Goal: Information Seeking & Learning: Learn about a topic

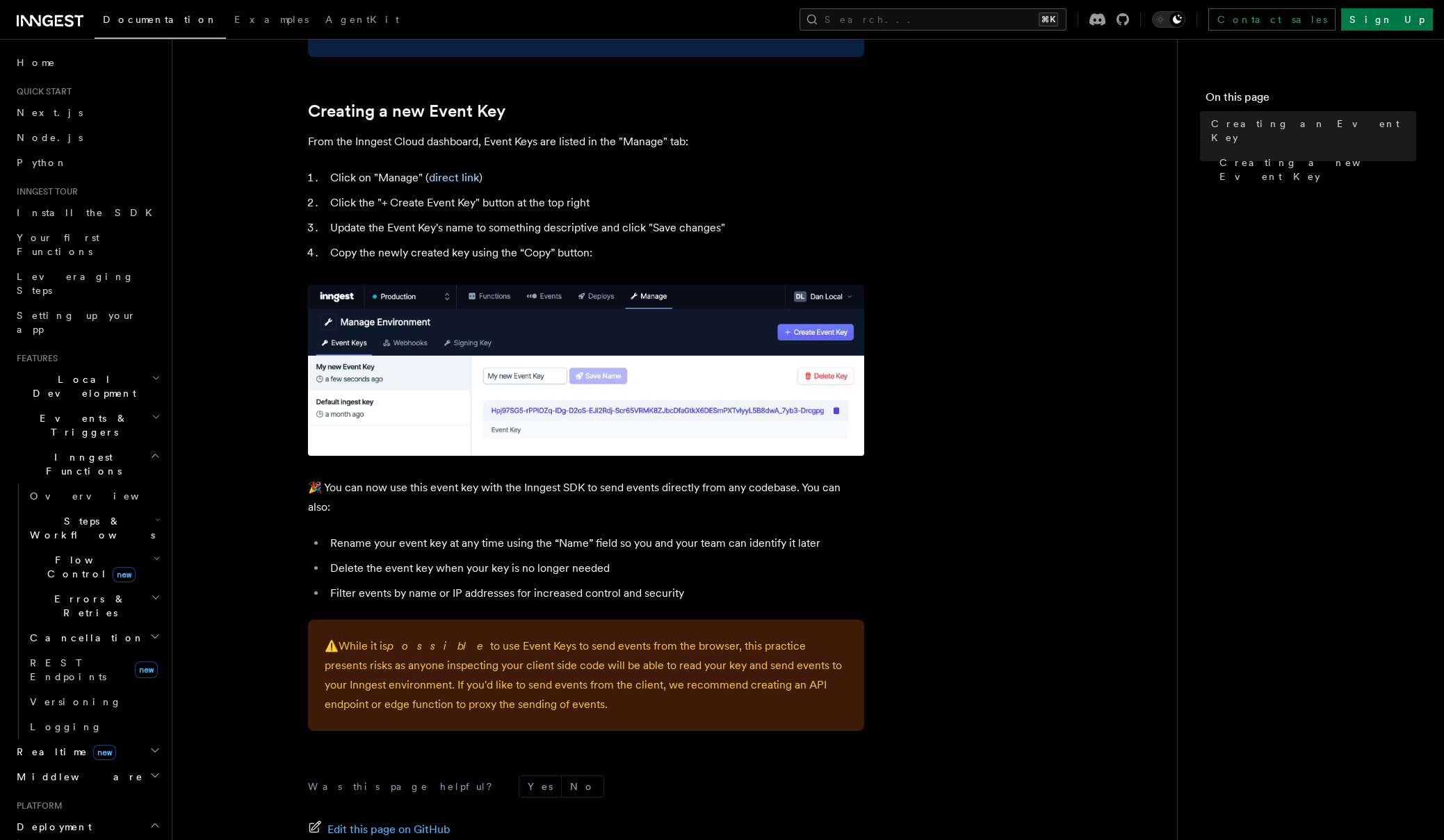
scroll to position [727, 0]
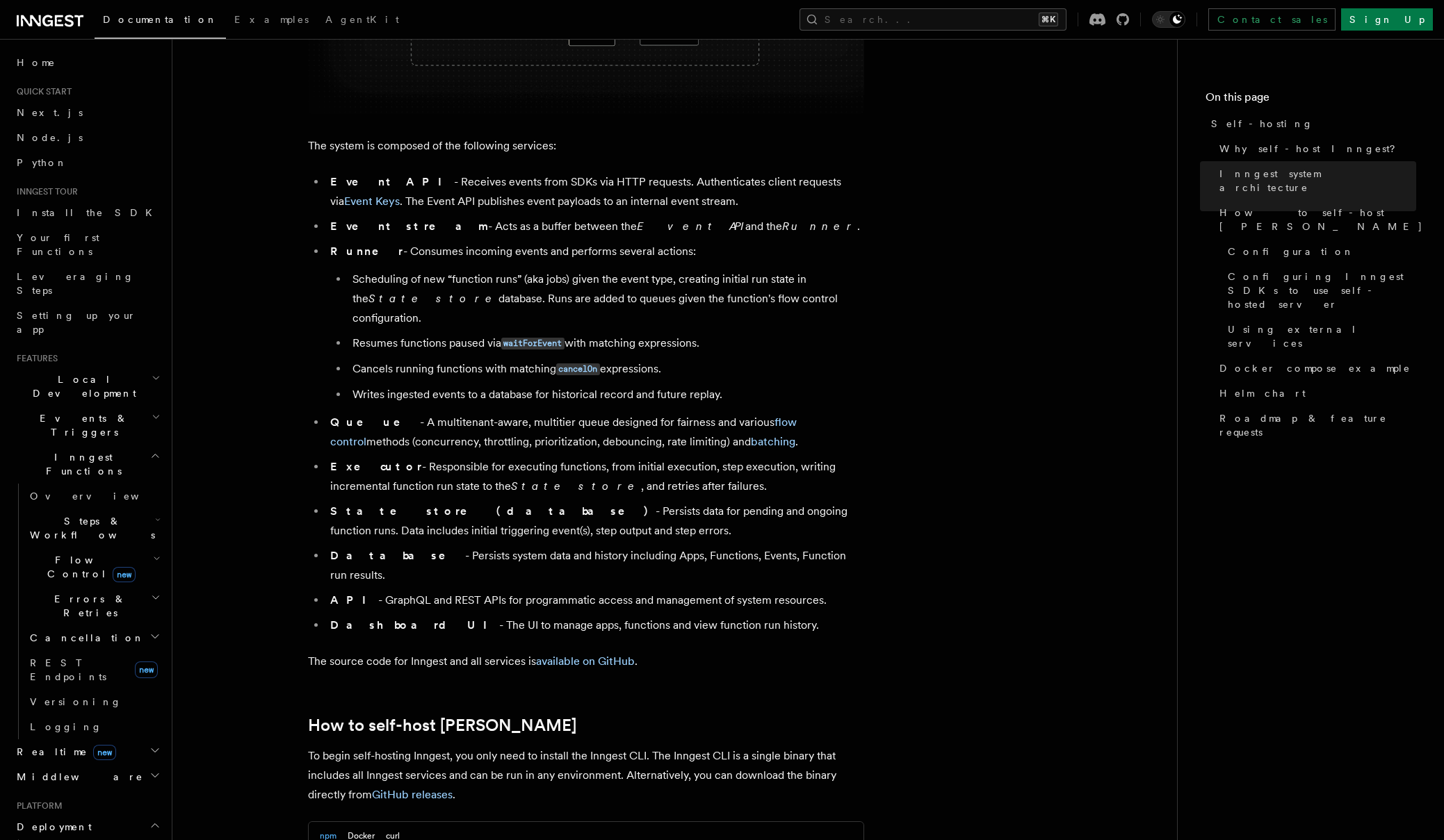
scroll to position [1057, 0]
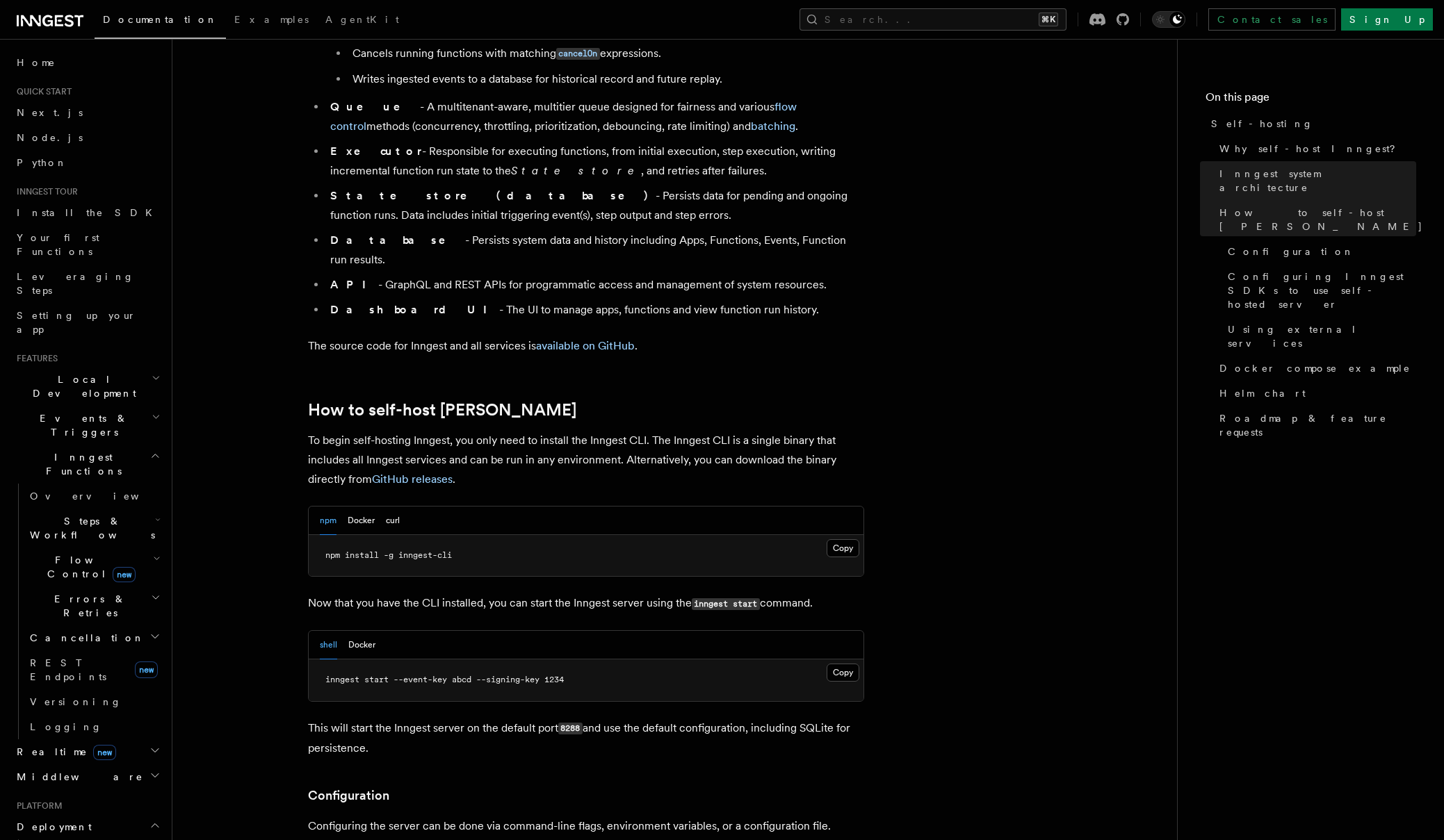
click at [668, 231] on li "Database - Persists system data and history including Apps, Functions, Events, …" at bounding box center [595, 250] width 538 height 39
click at [349, 275] on li "API - GraphQL and REST APIs for programmatic access and management of system re…" at bounding box center [595, 285] width 538 height 19
click at [338, 278] on strong "API" at bounding box center [354, 285] width 48 height 14
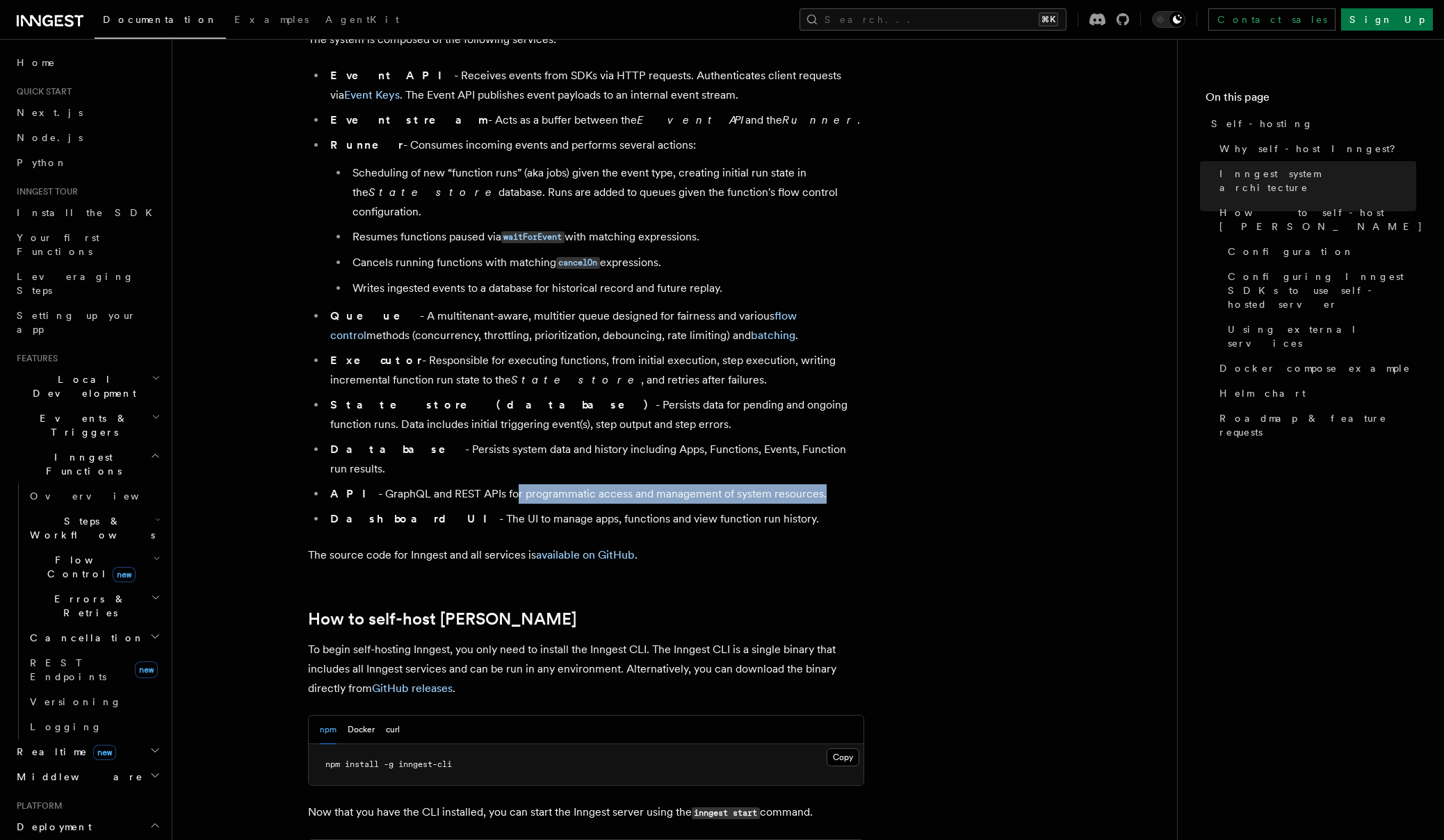
drag, startPoint x: 528, startPoint y: 456, endPoint x: 610, endPoint y: 465, distance: 82.5
click at [609, 466] on ul "Event API - Receives events from SDKs via HTTP requests. Authenticates client r…" at bounding box center [586, 297] width 556 height 463
drag, startPoint x: 750, startPoint y: 459, endPoint x: 744, endPoint y: 455, distance: 7.2
click at [751, 484] on li "API - GraphQL and REST APIs for programmatic access and management of system re…" at bounding box center [595, 494] width 538 height 19
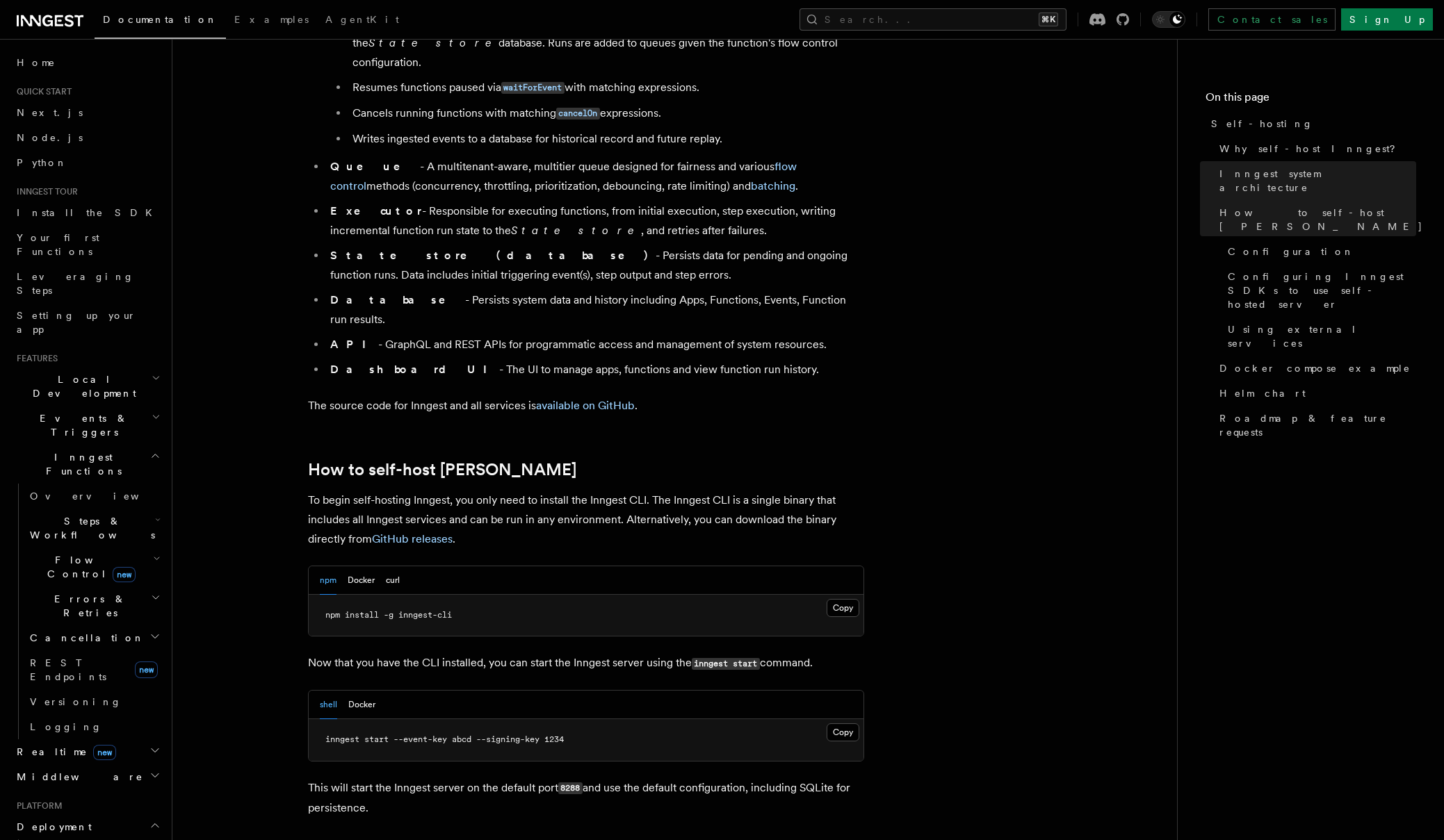
click at [646, 201] on li "Executor - Responsible for executing functions, from initial execution, step ex…" at bounding box center [595, 221] width 538 height 39
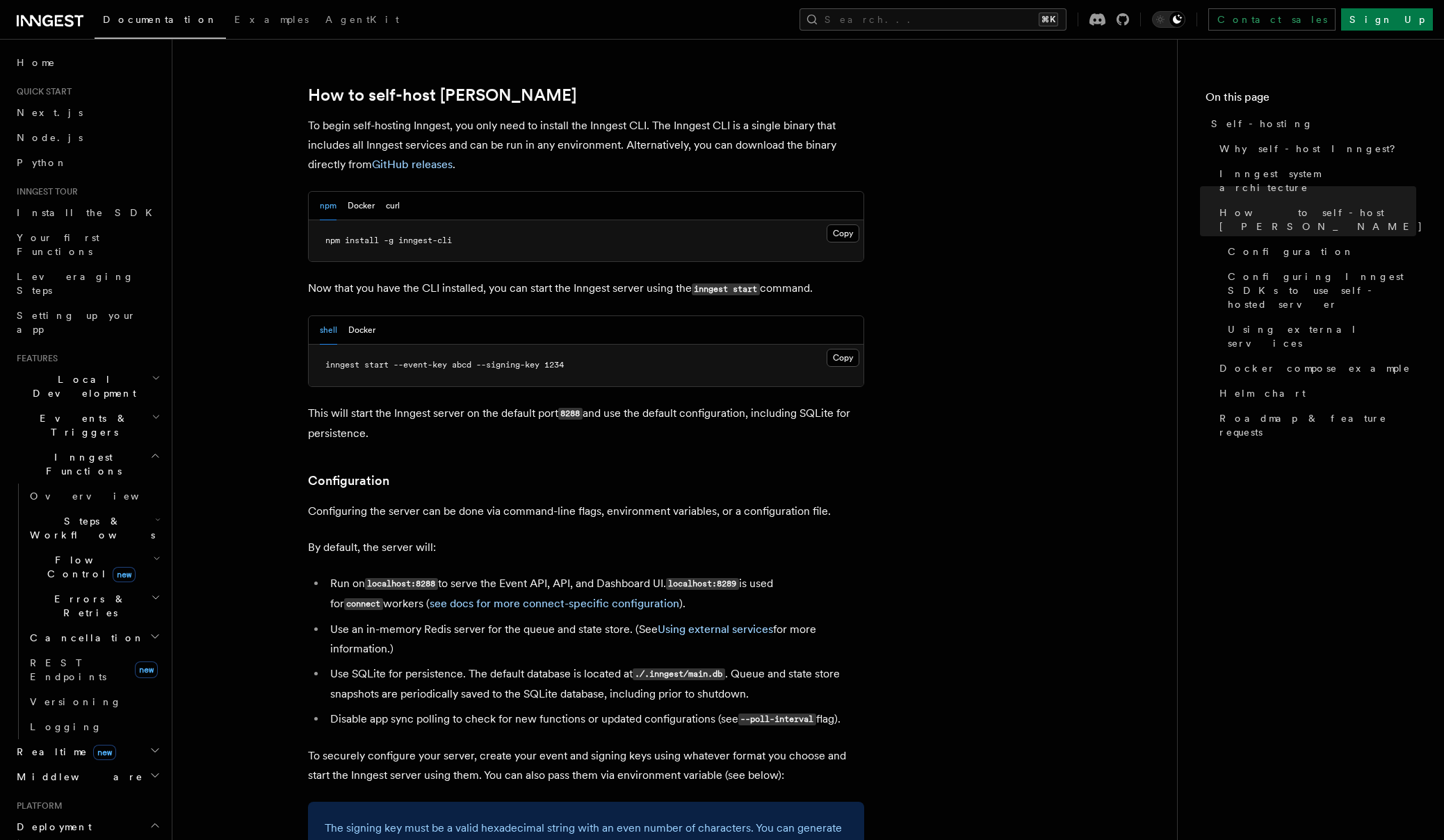
scroll to position [1592, 0]
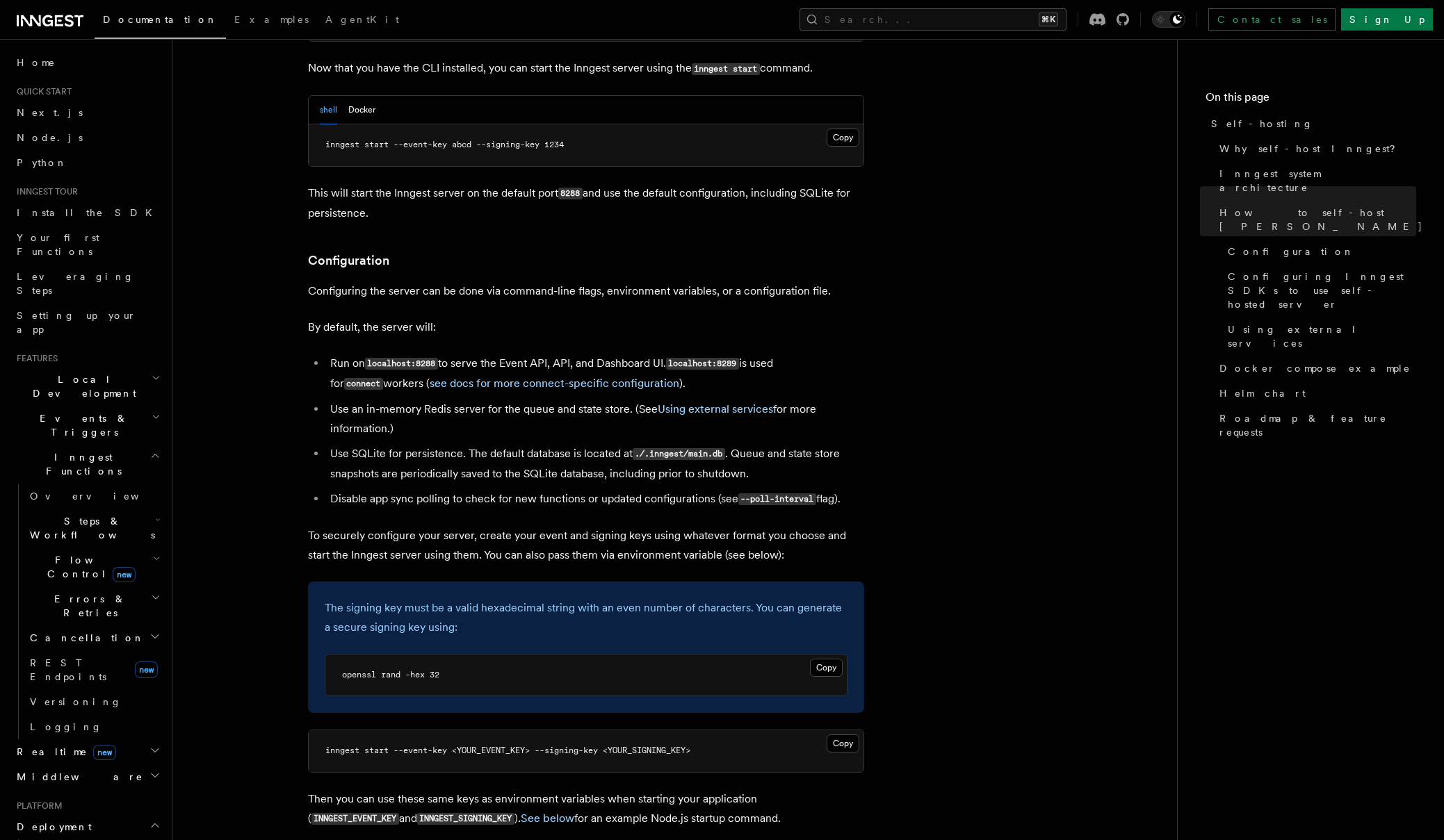
click at [155, 553] on icon "button" at bounding box center [157, 559] width 8 height 11
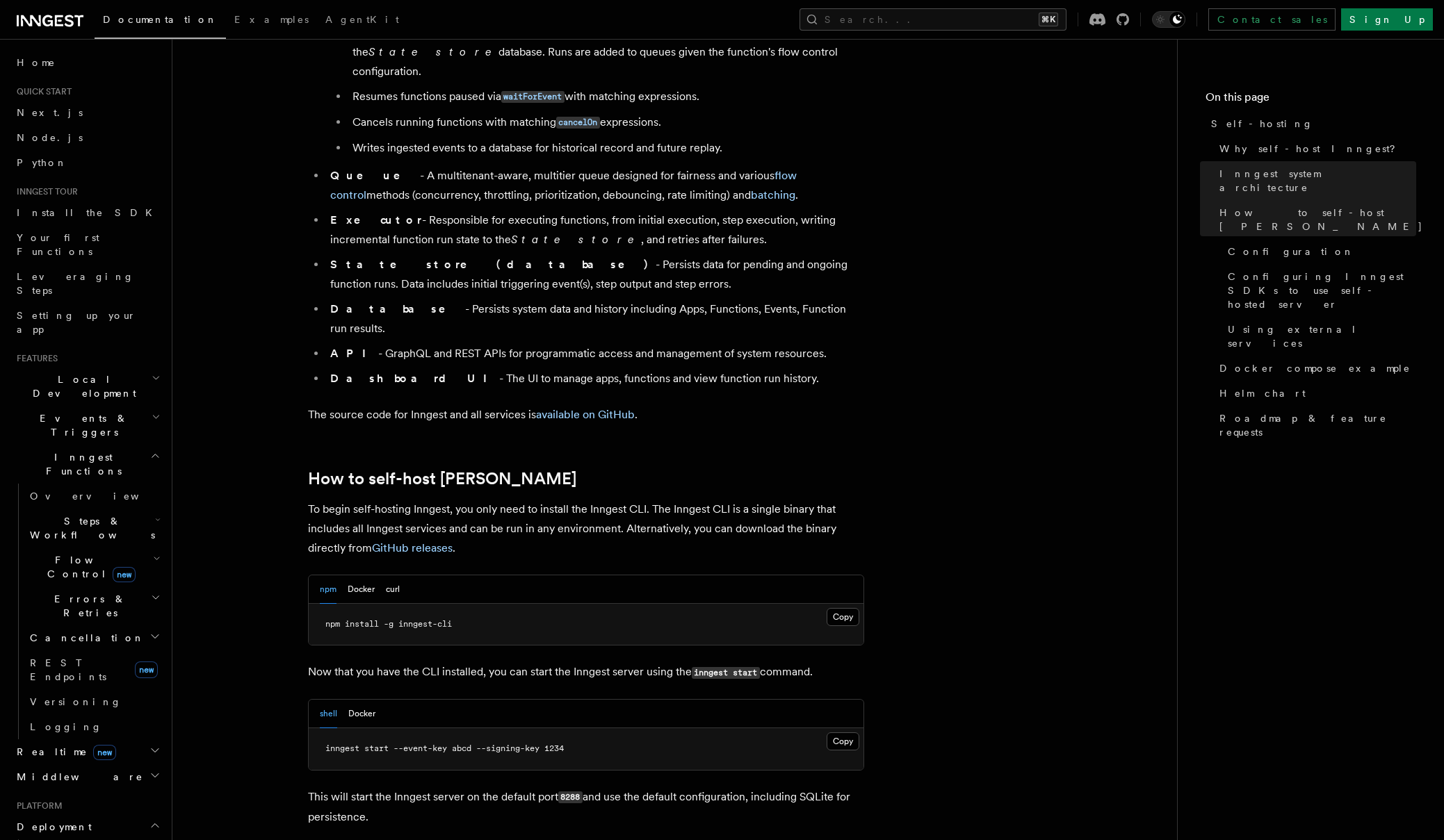
scroll to position [979, 0]
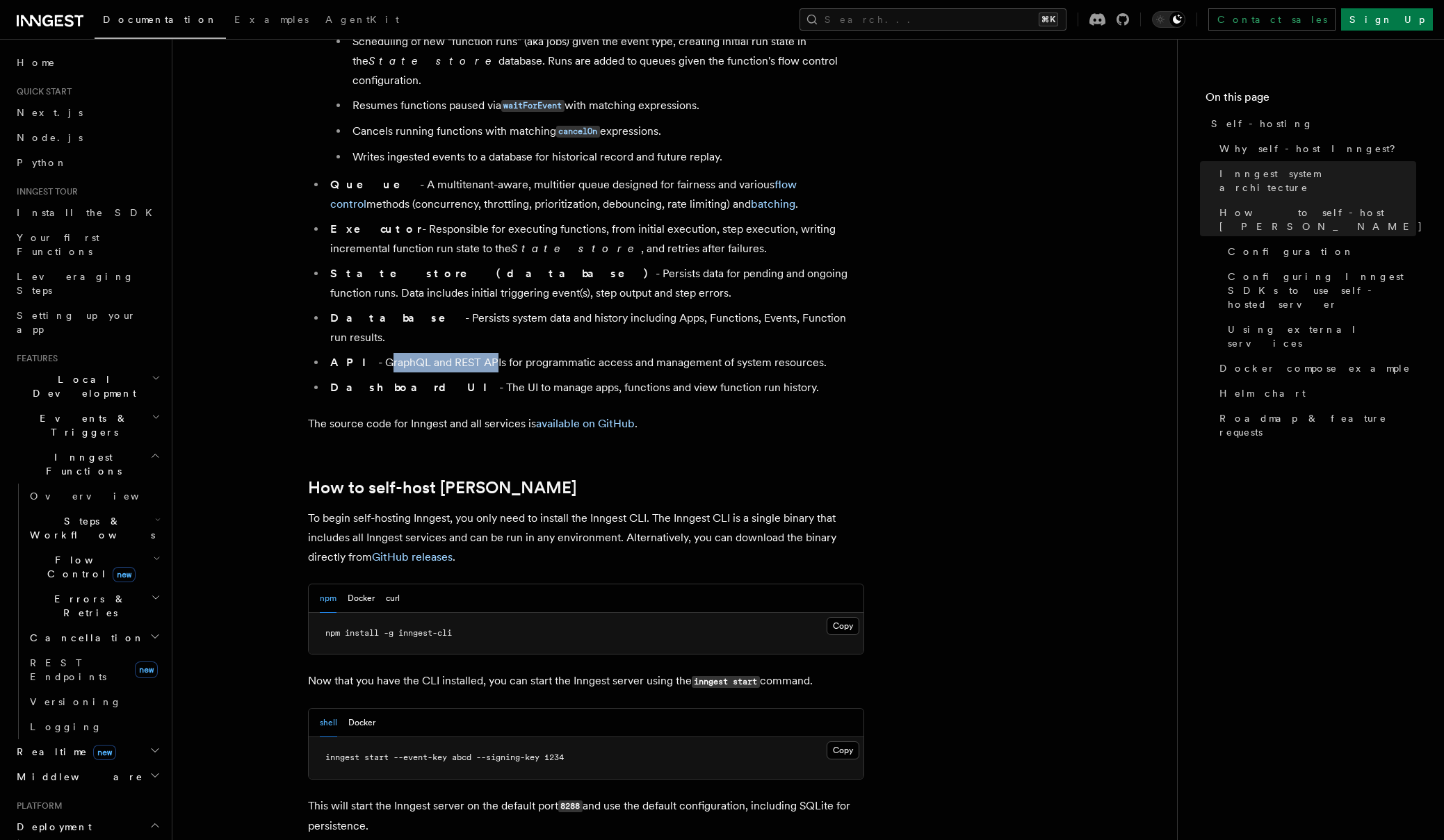
drag, startPoint x: 359, startPoint y: 322, endPoint x: 465, endPoint y: 319, distance: 106.0
click at [465, 353] on li "API - GraphQL and REST APIs for programmatic access and management of system re…" at bounding box center [595, 363] width 538 height 19
click at [475, 353] on li "API - GraphQL and REST APIs for programmatic access and management of system re…" at bounding box center [595, 363] width 538 height 19
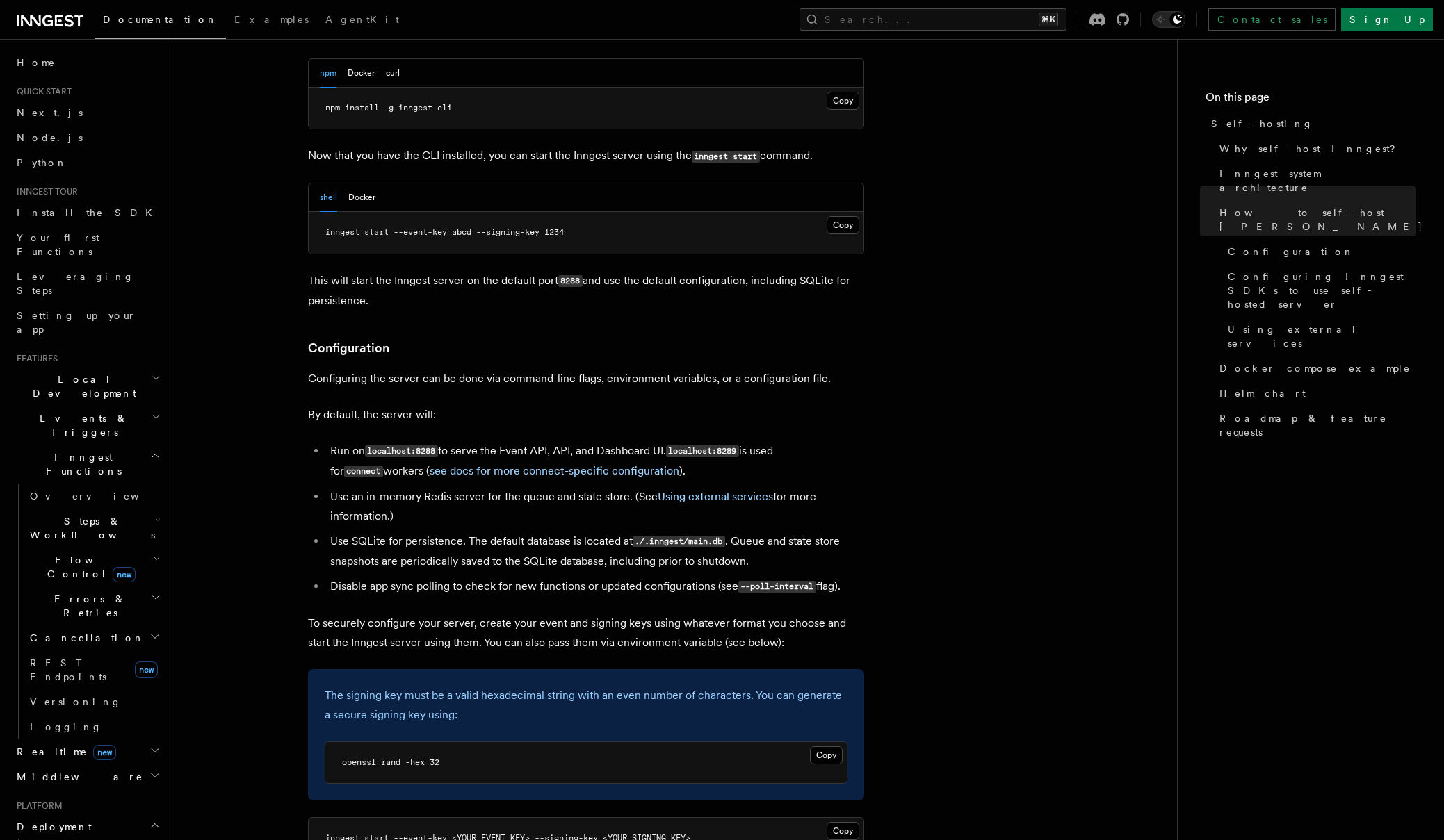
scroll to position [1523, 0]
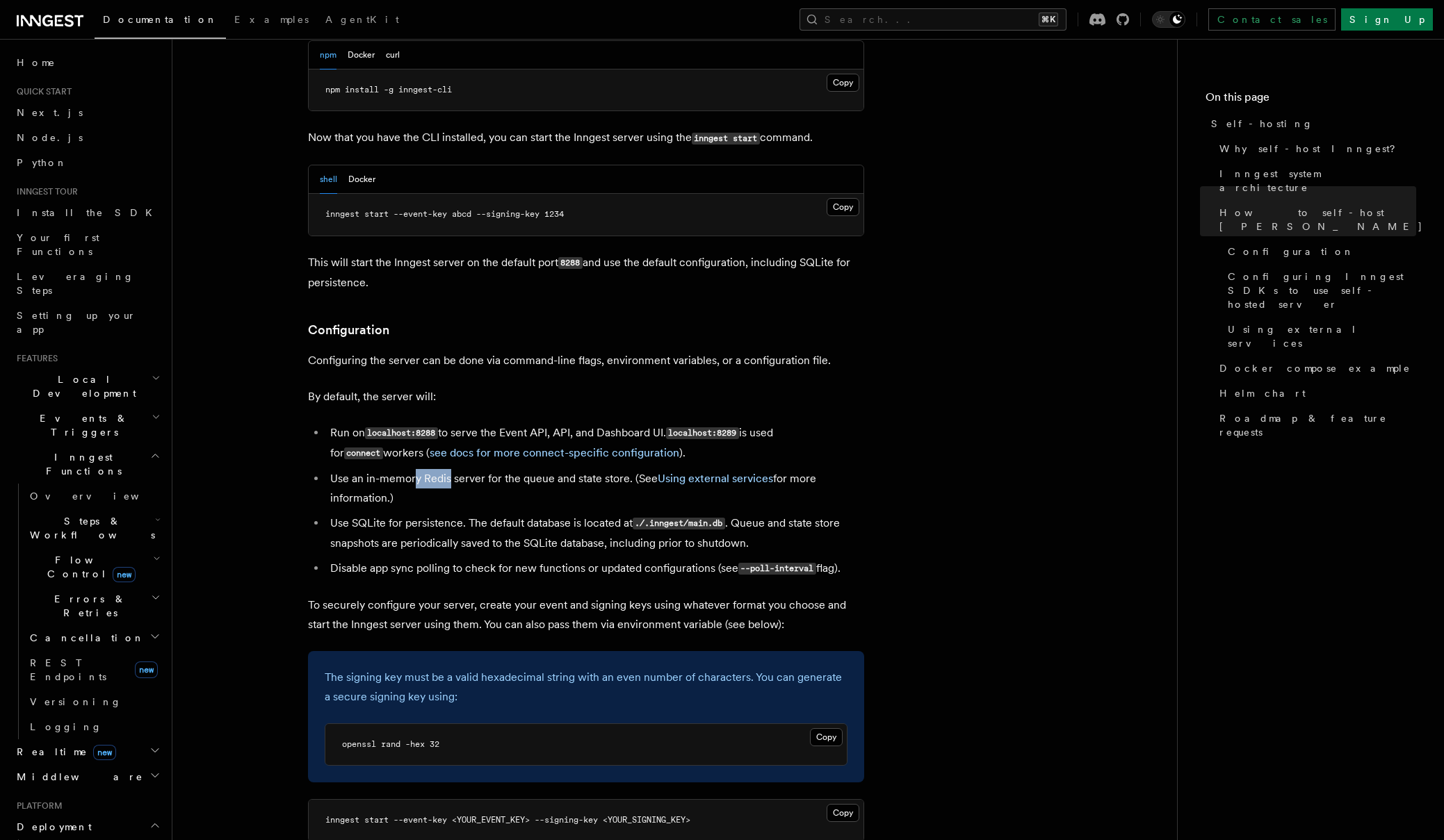
drag, startPoint x: 413, startPoint y: 439, endPoint x: 450, endPoint y: 442, distance: 37.1
click at [450, 469] on li "Use an in-memory Redis server for the queue and state store. (See Using externa…" at bounding box center [595, 488] width 538 height 39
click at [461, 469] on li "Use an in-memory Redis server for the queue and state store. (See Using externa…" at bounding box center [595, 488] width 538 height 39
drag, startPoint x: 331, startPoint y: 437, endPoint x: 408, endPoint y: 440, distance: 77.1
click at [408, 469] on li "Use an in-memory Redis server for the queue and state store. (See Using externa…" at bounding box center [595, 488] width 538 height 39
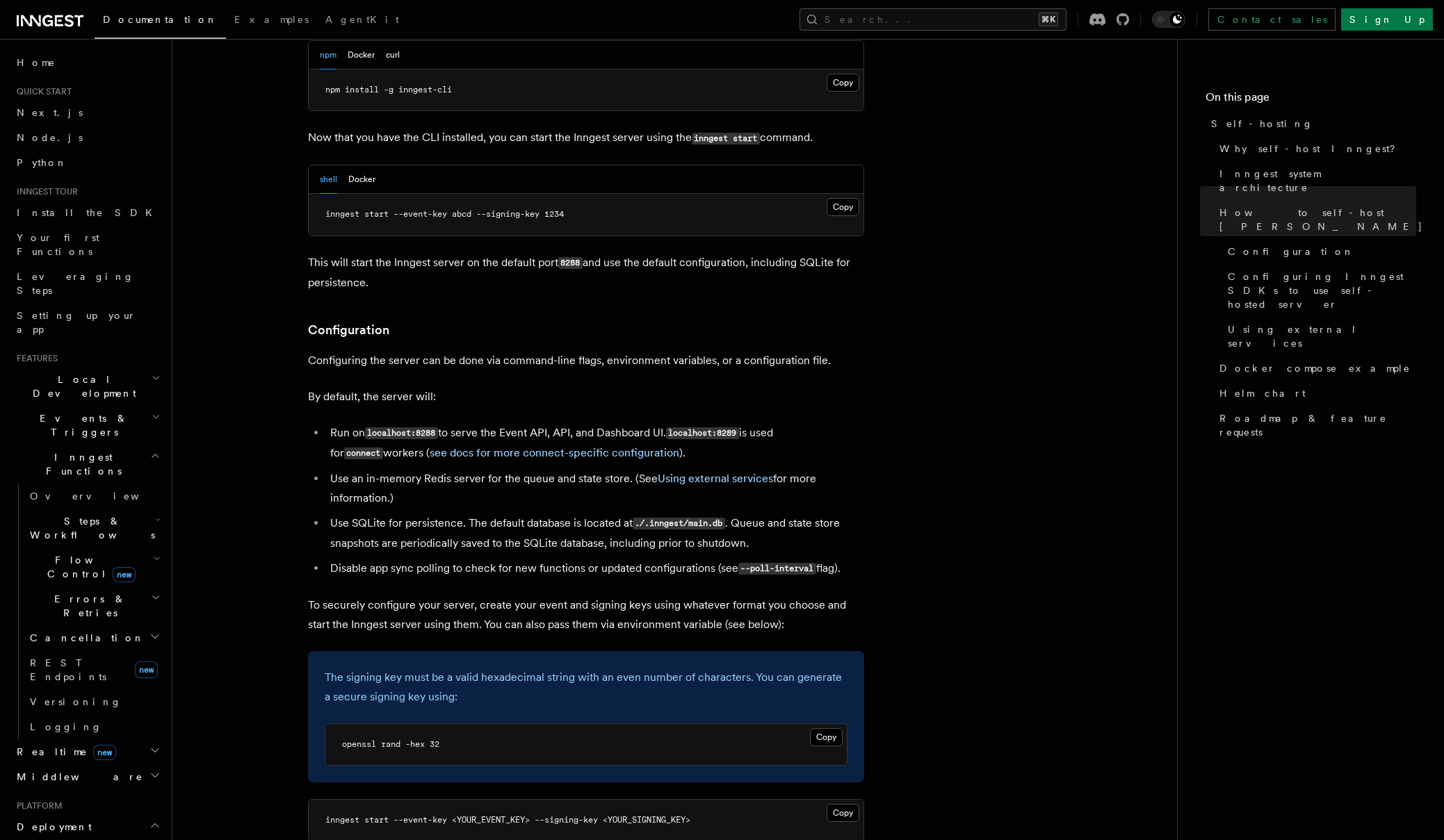
click at [453, 469] on li "Use an in-memory Redis server for the queue and state store. (See Using externa…" at bounding box center [595, 488] width 538 height 39
click at [337, 513] on li "Use SQLite for persistence. The default database is located at ./.inngest/main.…" at bounding box center [595, 533] width 538 height 40
click at [648, 518] on code "./.inngest/main.db" at bounding box center [679, 524] width 93 height 12
drag, startPoint x: 642, startPoint y: 482, endPoint x: 664, endPoint y: 484, distance: 22.1
click at [664, 518] on code "./.inngest/main.db" at bounding box center [679, 524] width 93 height 12
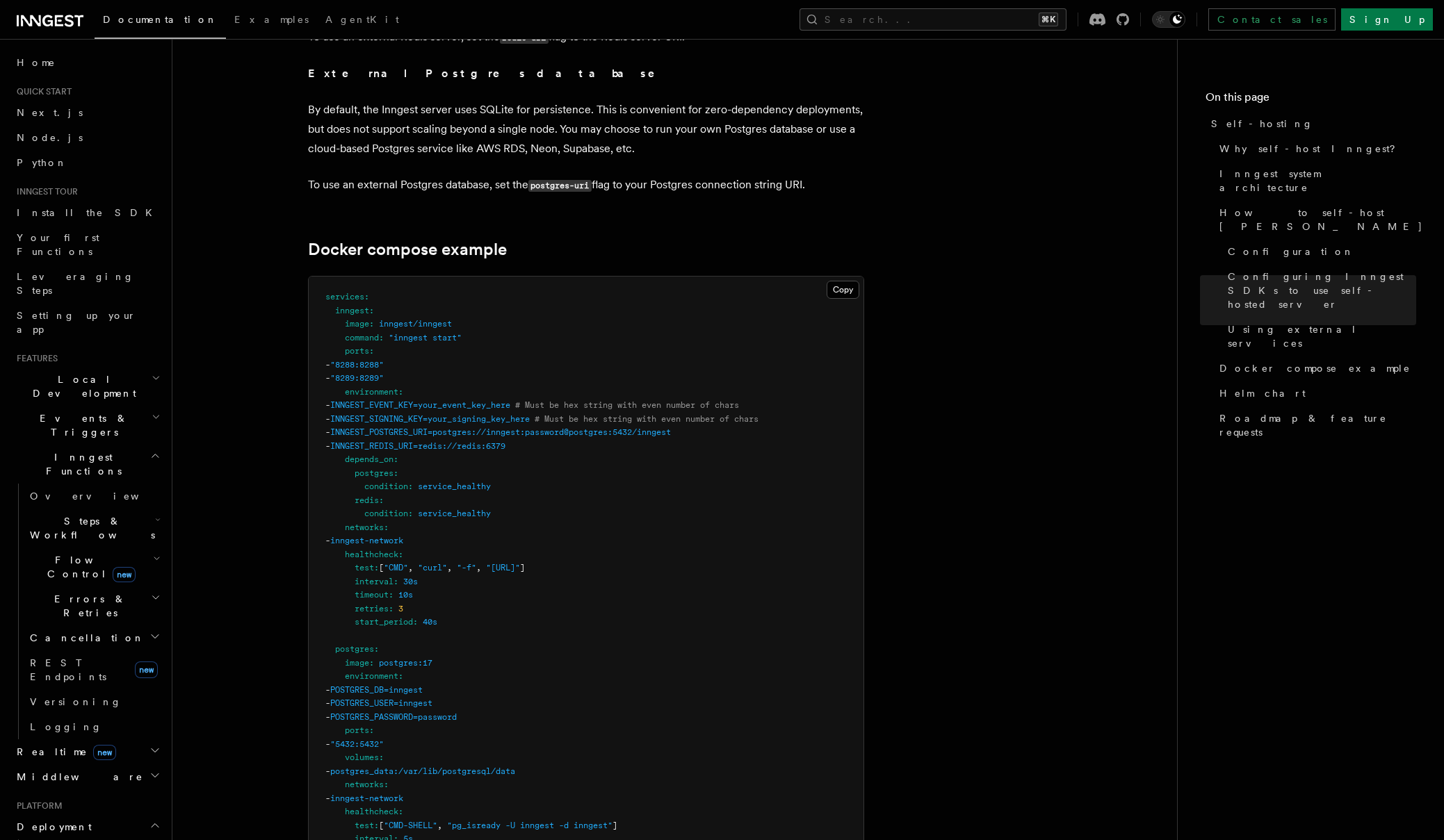
scroll to position [3562, 0]
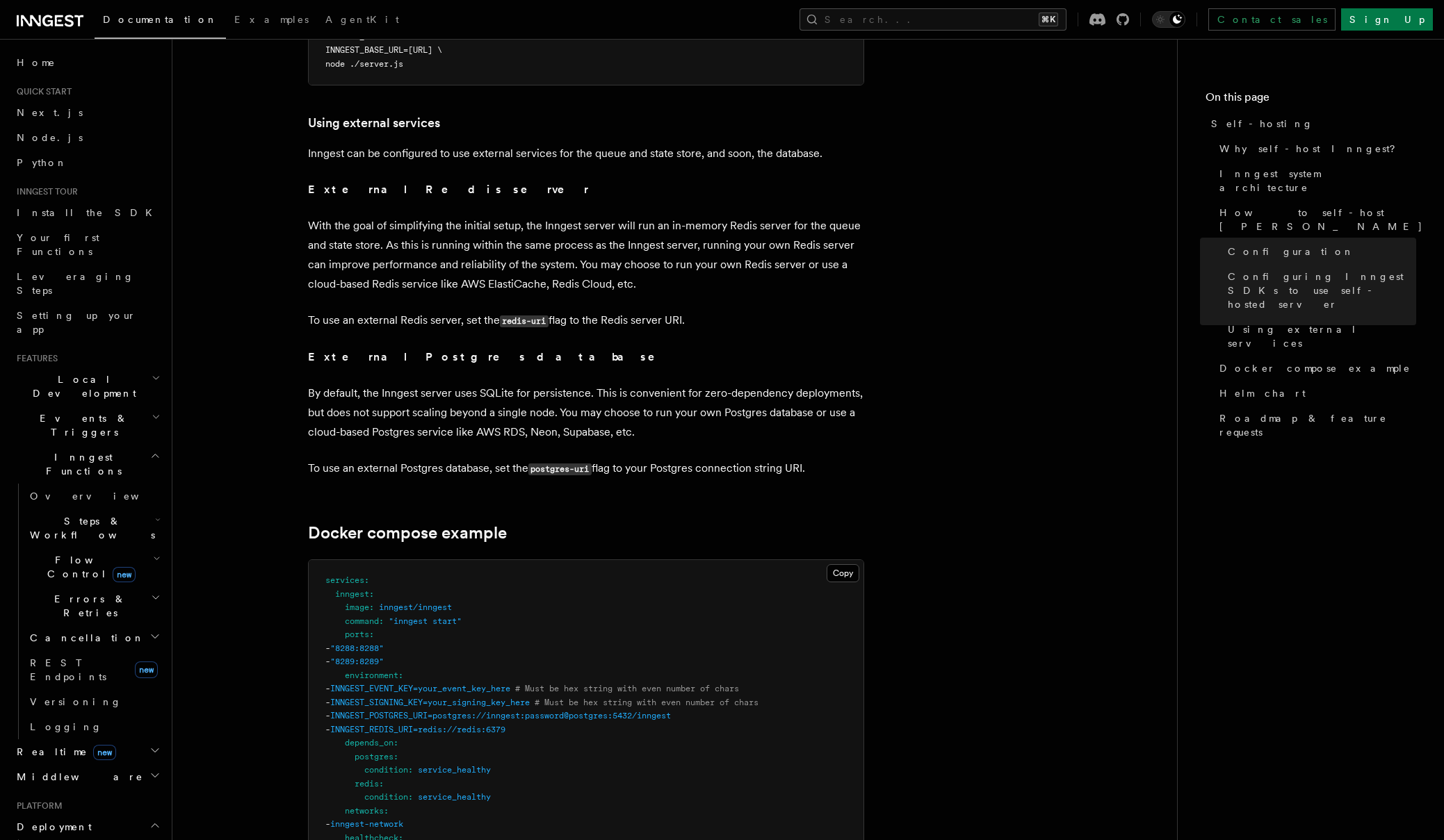
scroll to position [3277, 0]
